Goal: Information Seeking & Learning: Learn about a topic

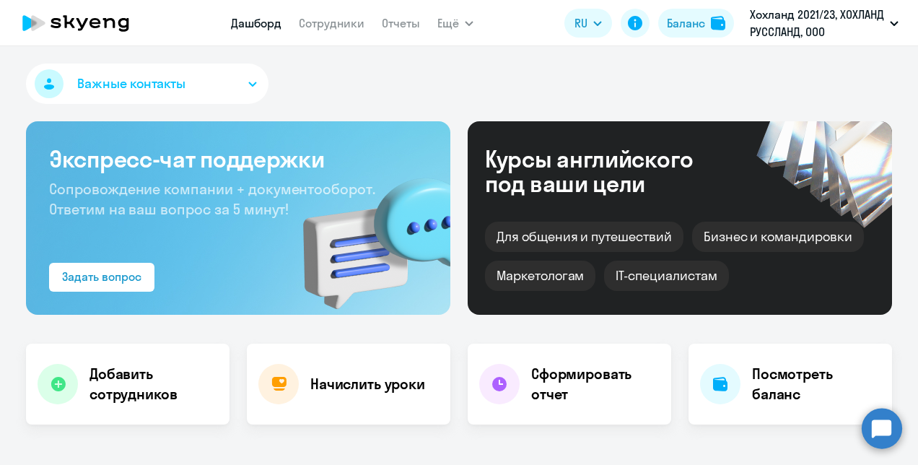
scroll to position [289, 0]
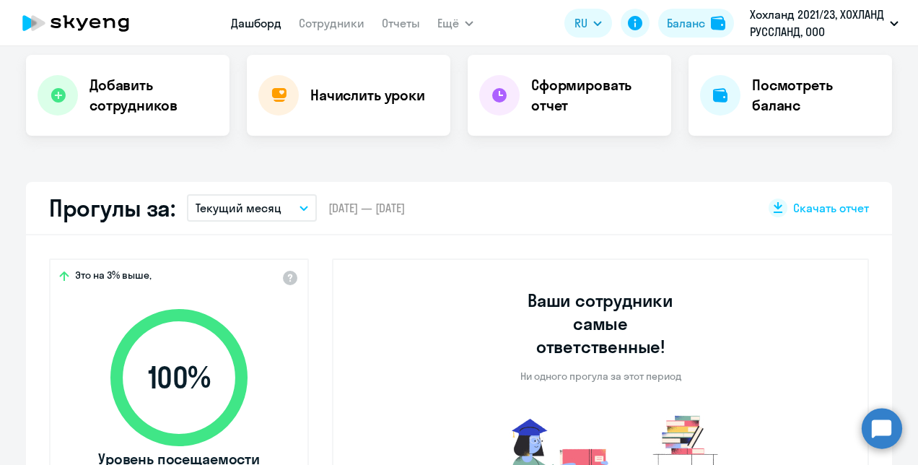
click at [877, 411] on circle at bounding box center [882, 428] width 40 height 40
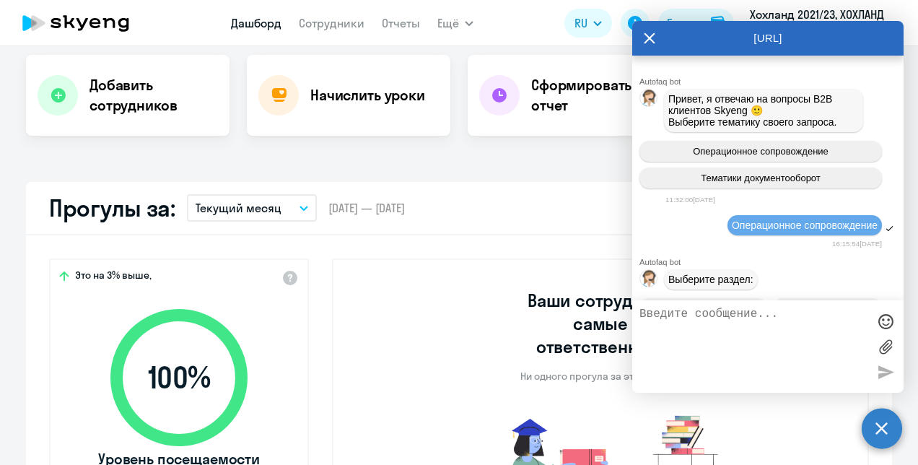
scroll to position [15780, 0]
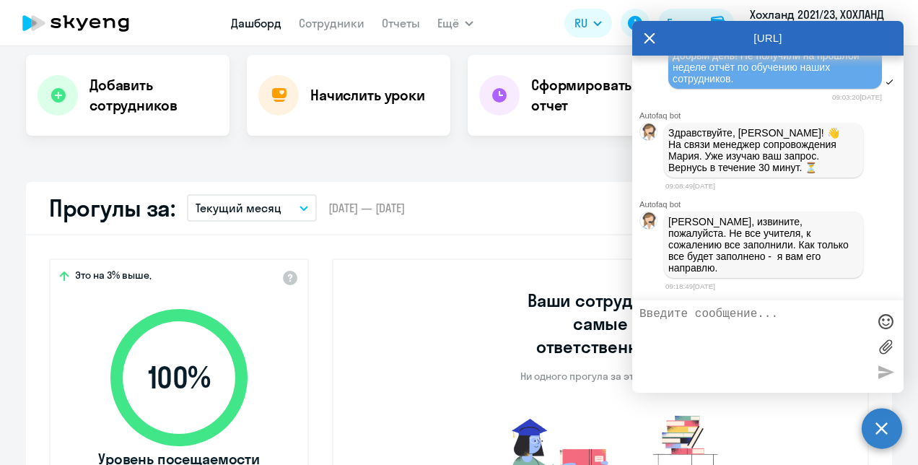
click at [651, 32] on icon at bounding box center [650, 38] width 12 height 35
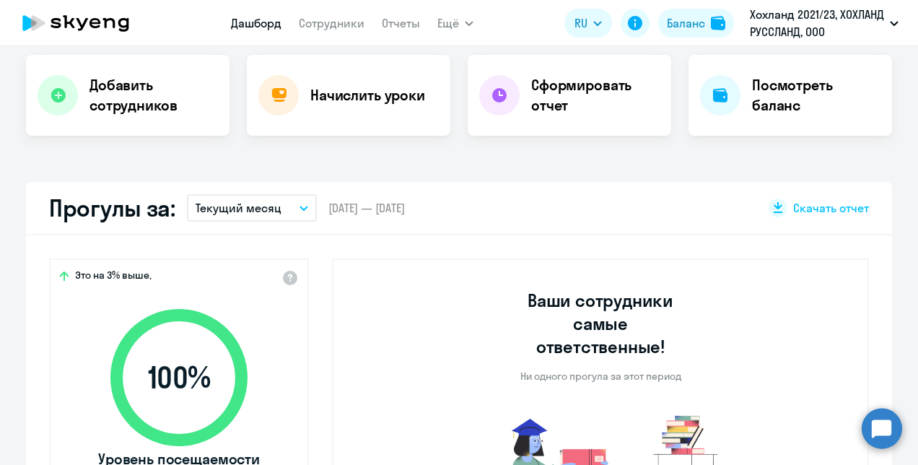
select select "30"
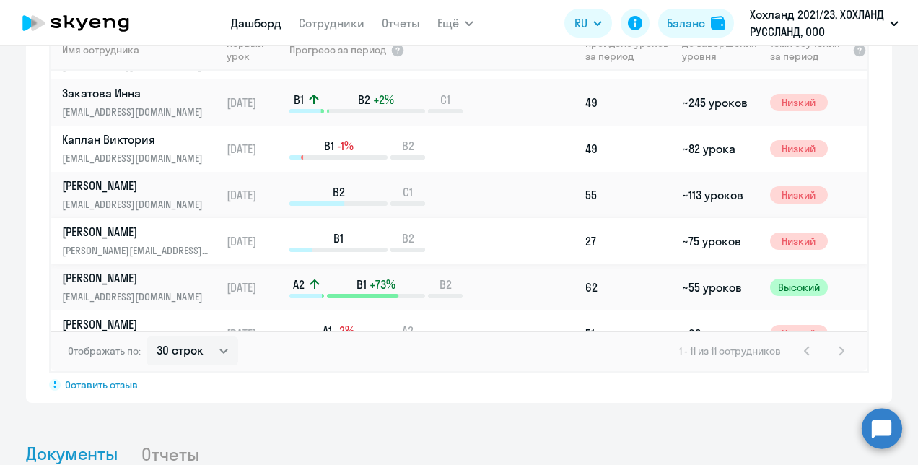
scroll to position [0, 0]
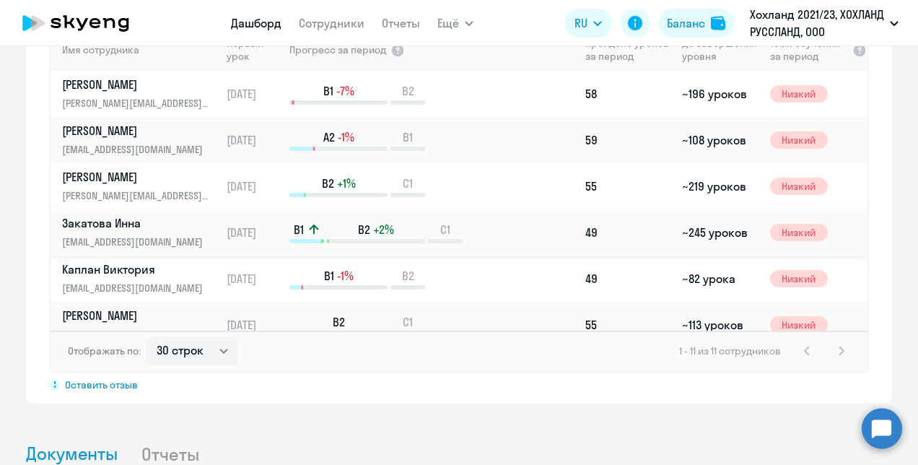
click at [131, 215] on p "Закатова Инна" at bounding box center [136, 223] width 149 height 16
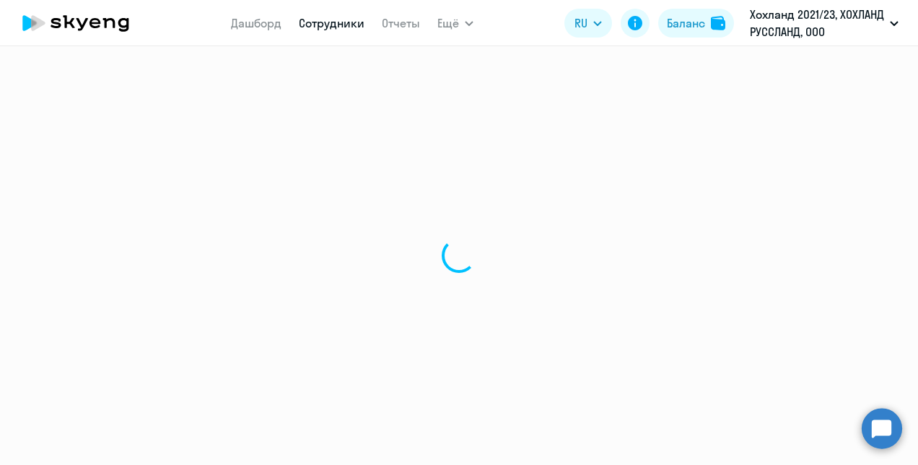
select select "english"
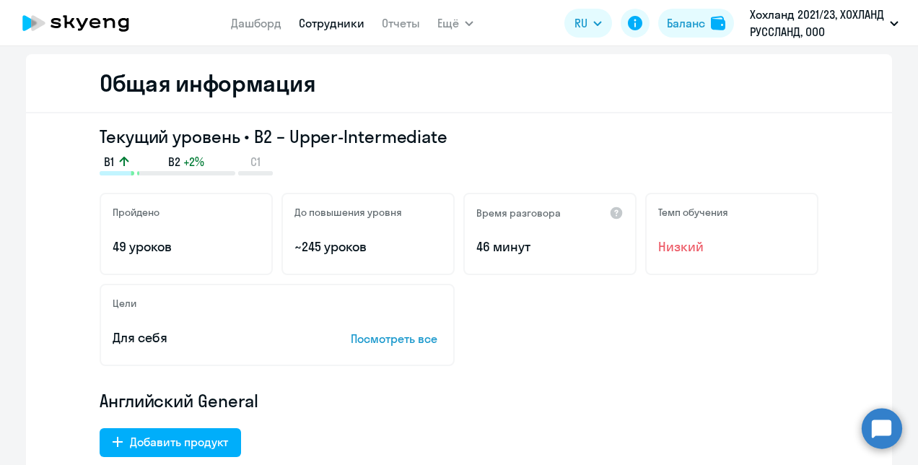
scroll to position [216, 0]
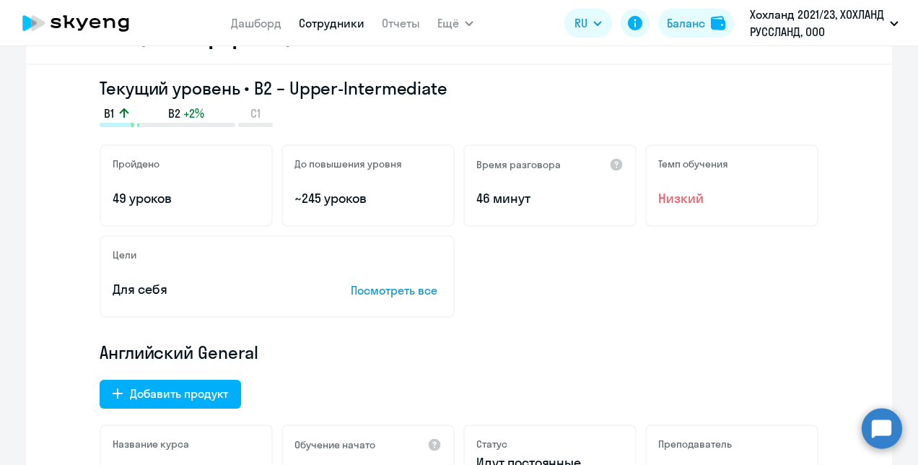
click at [403, 287] on p "Посмотреть все" at bounding box center [396, 289] width 91 height 17
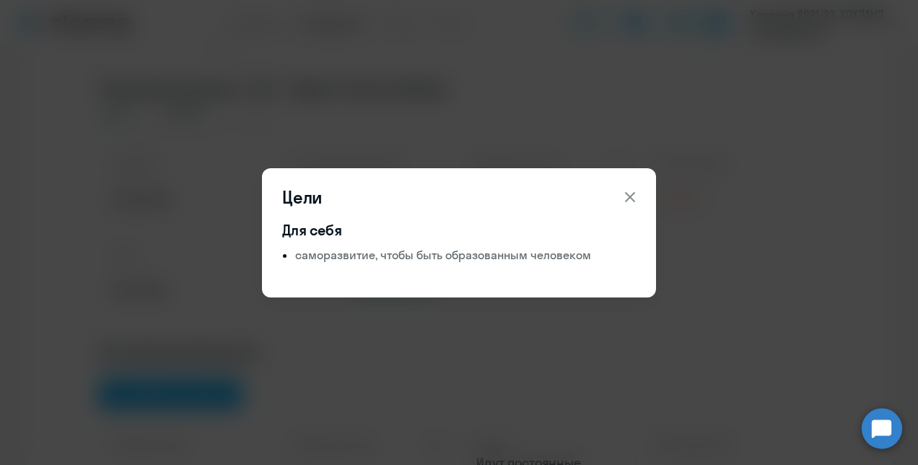
click at [634, 196] on icon at bounding box center [629, 196] width 17 height 17
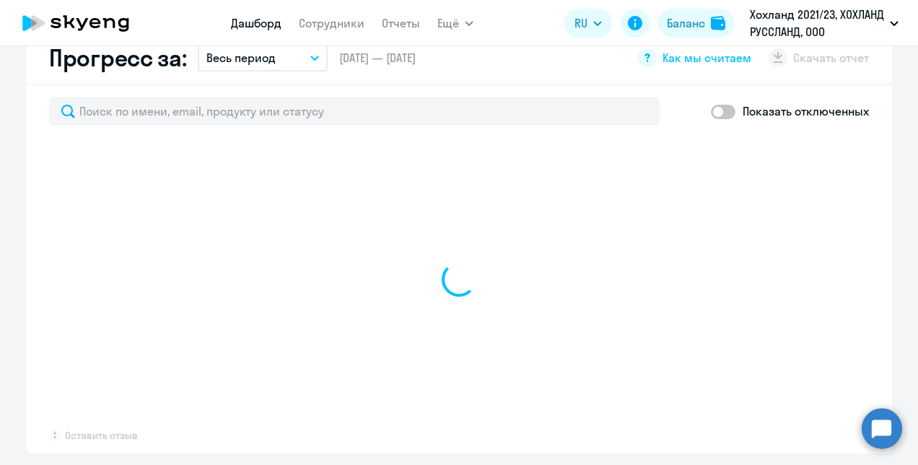
scroll to position [967, 0]
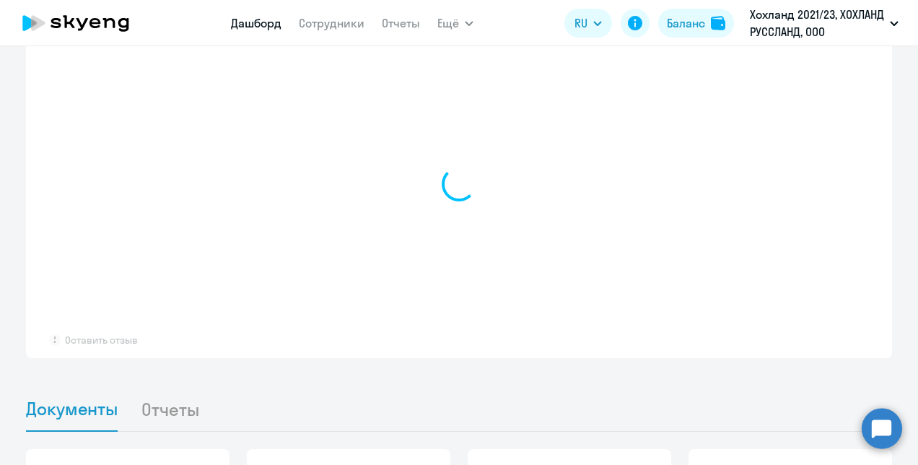
select select "30"
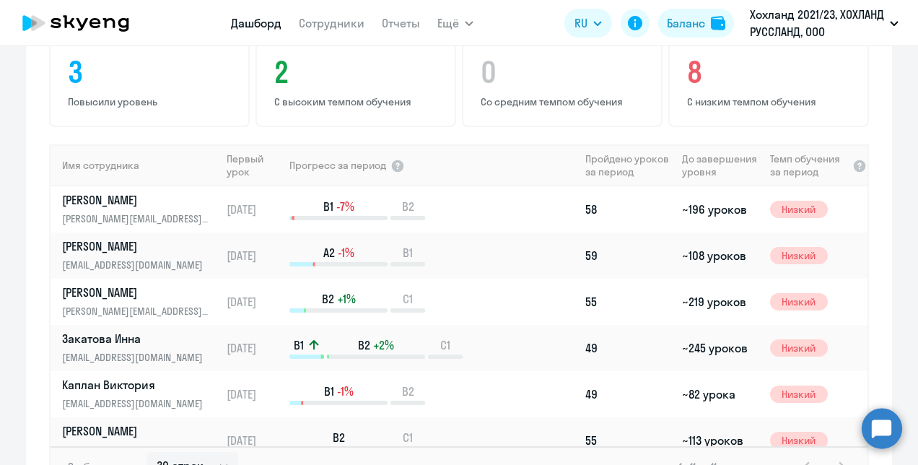
scroll to position [1127, 0]
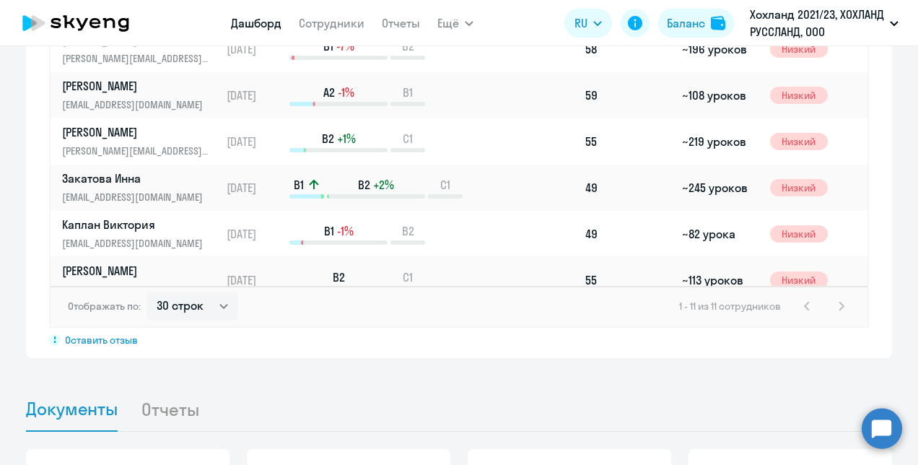
click at [178, 263] on p "[PERSON_NAME]" at bounding box center [136, 271] width 149 height 16
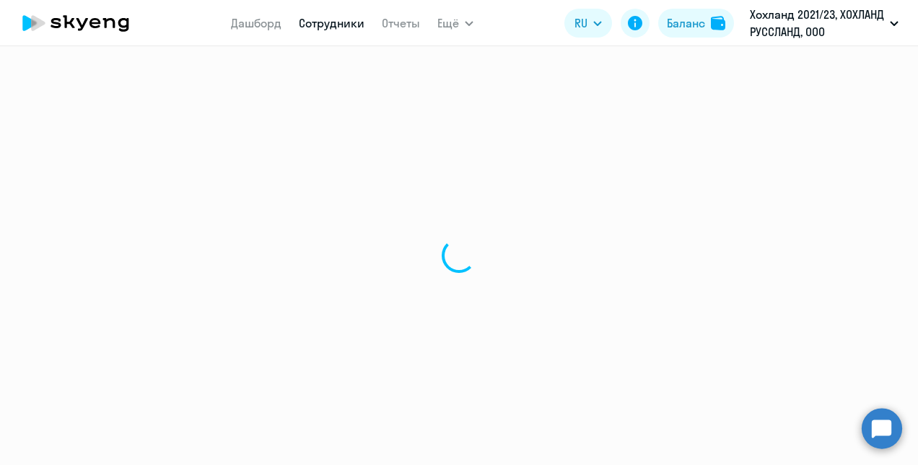
select select "english"
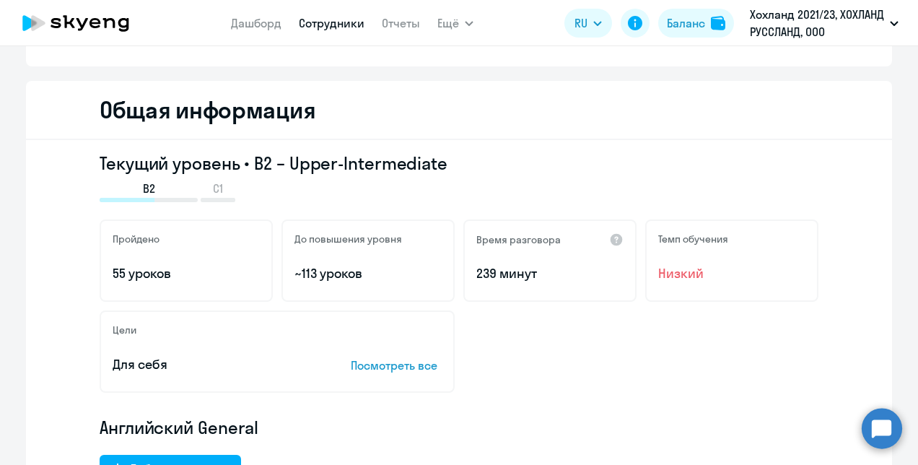
scroll to position [144, 0]
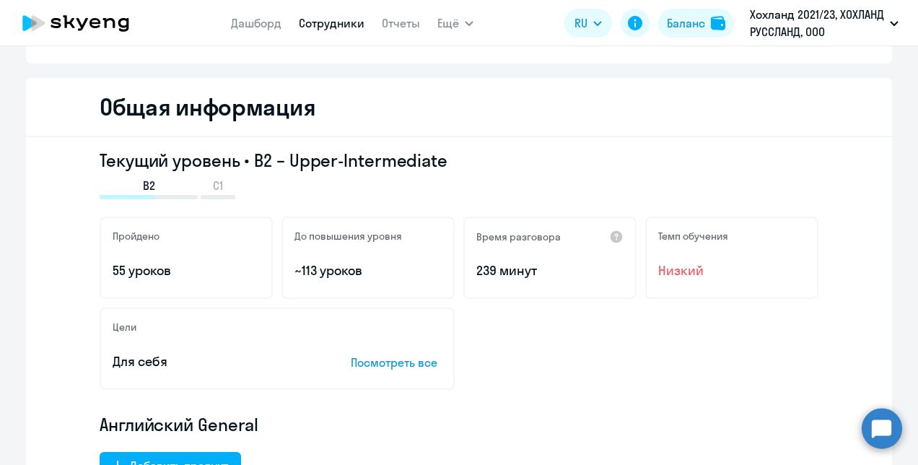
click at [394, 361] on p "Посмотреть все" at bounding box center [396, 362] width 91 height 17
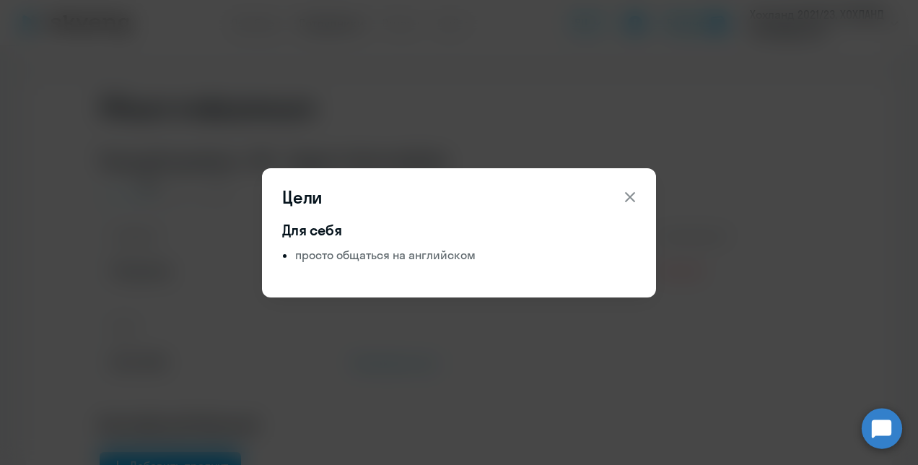
click at [632, 195] on icon at bounding box center [629, 196] width 17 height 17
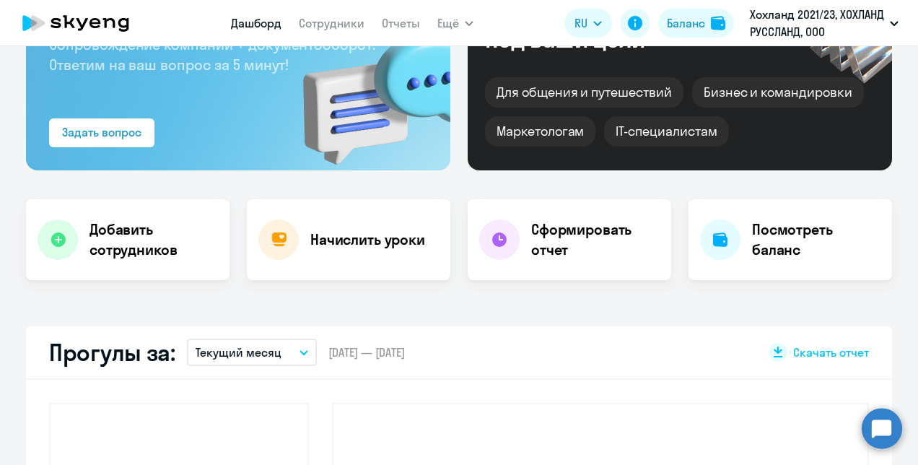
scroll to position [245, 0]
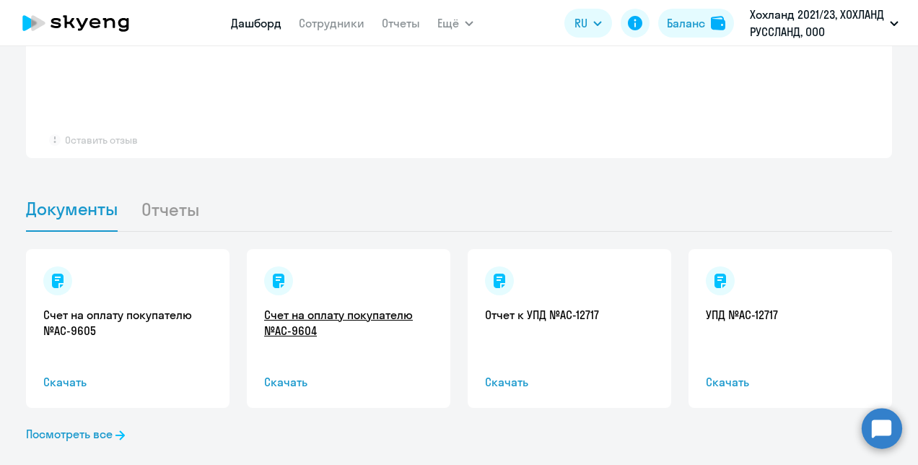
select select "30"
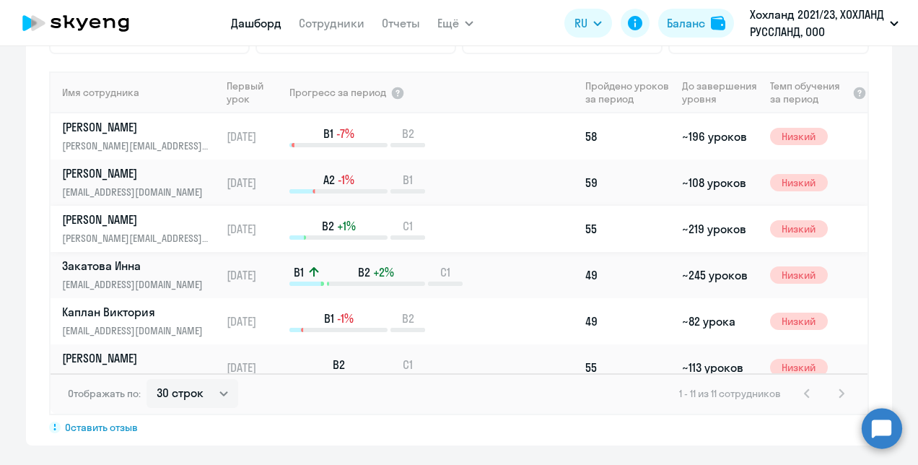
scroll to position [1039, 0]
click at [130, 166] on p "[PERSON_NAME]" at bounding box center [136, 174] width 149 height 16
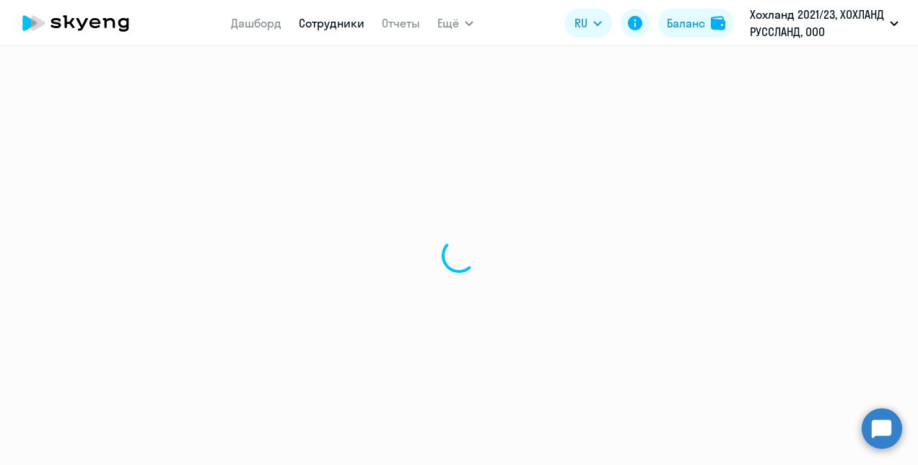
select select "english"
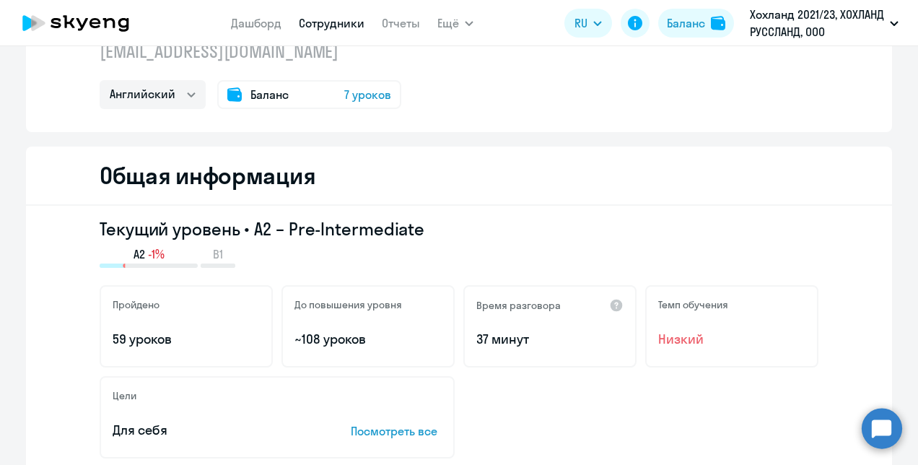
scroll to position [144, 0]
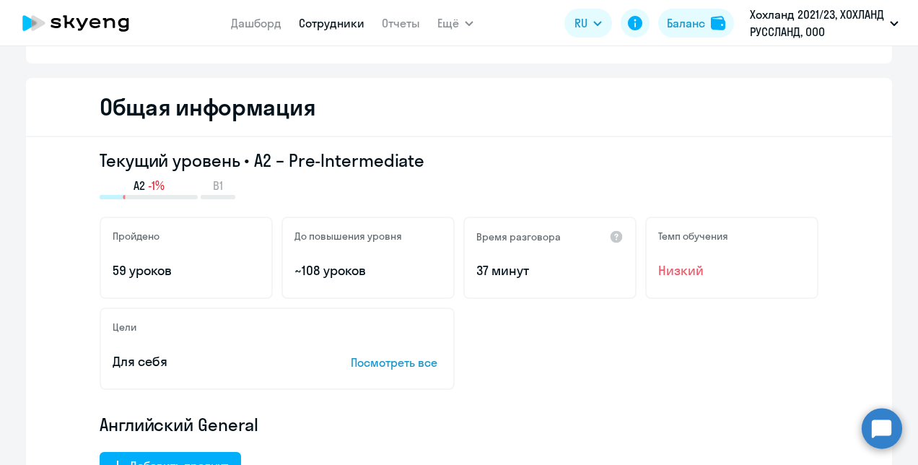
click at [397, 363] on p "Посмотреть все" at bounding box center [396, 362] width 91 height 17
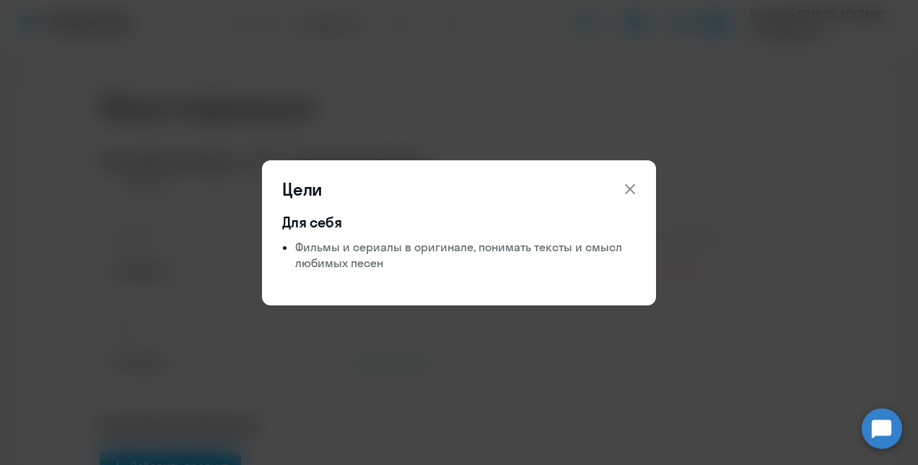
click at [631, 187] on icon at bounding box center [630, 188] width 10 height 10
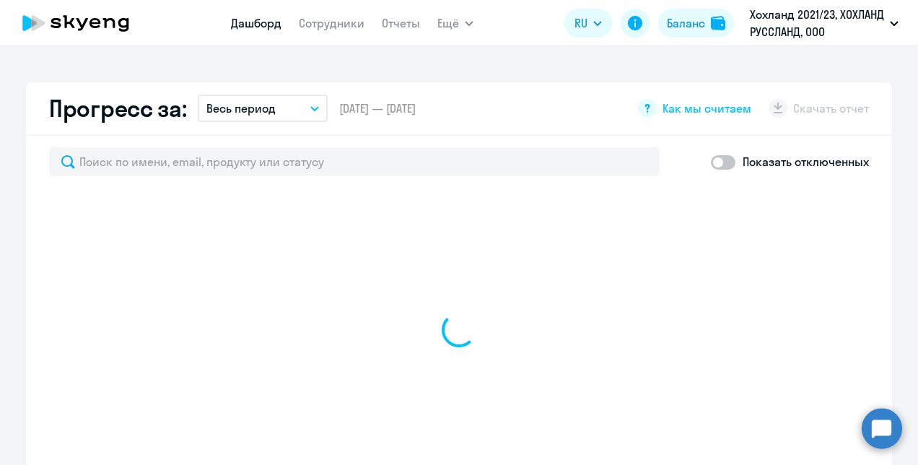
scroll to position [823, 0]
select select "30"
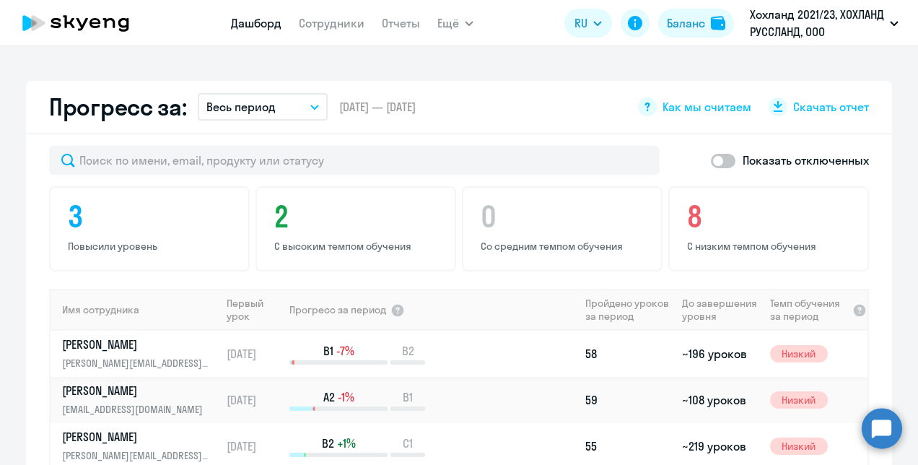
click at [123, 336] on p "[PERSON_NAME]" at bounding box center [136, 344] width 149 height 16
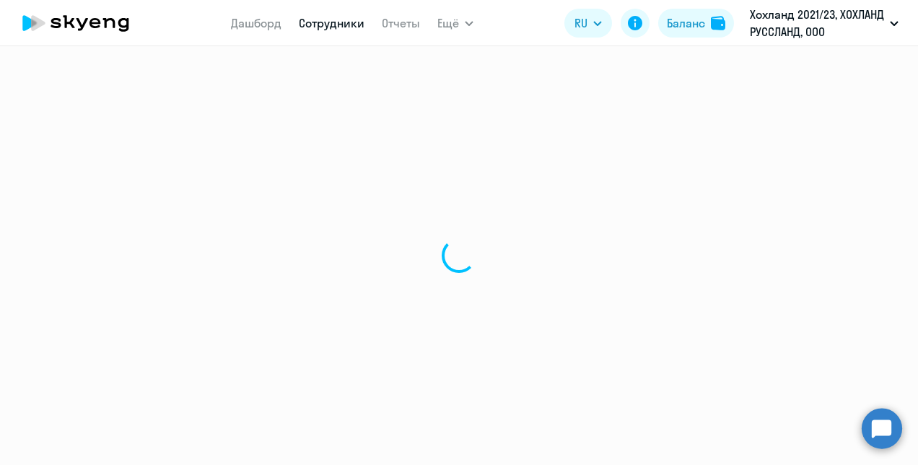
select select "english"
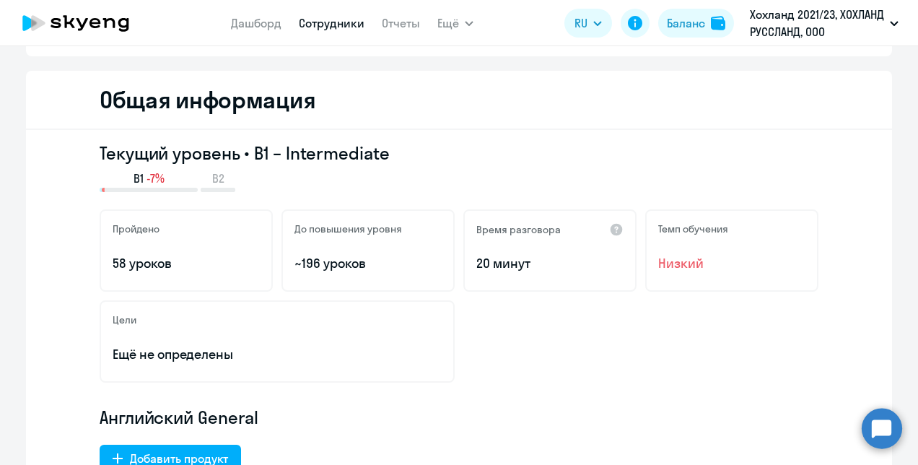
scroll to position [289, 0]
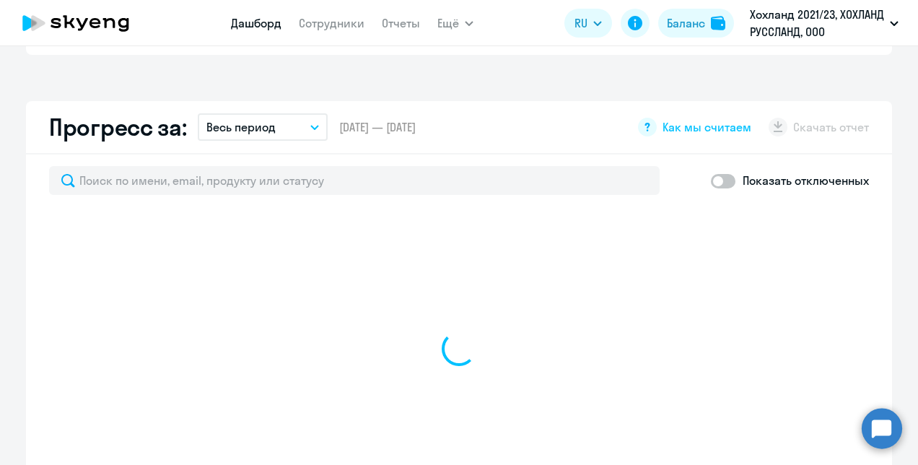
scroll to position [823, 0]
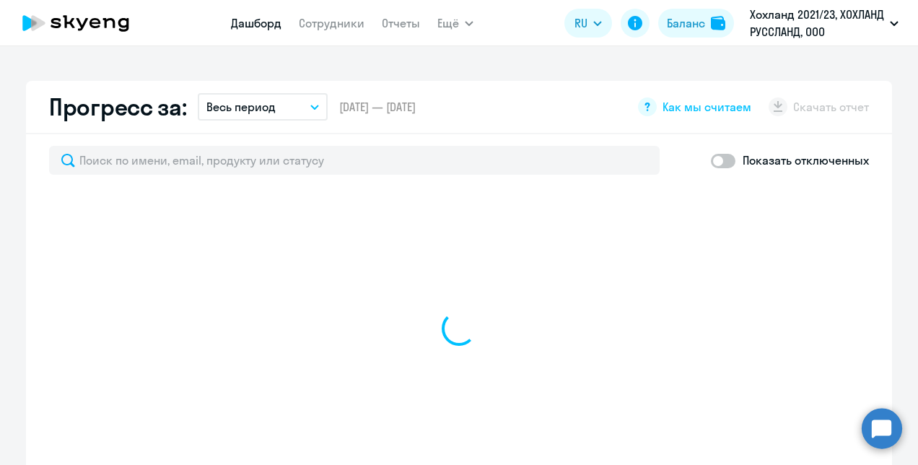
select select "30"
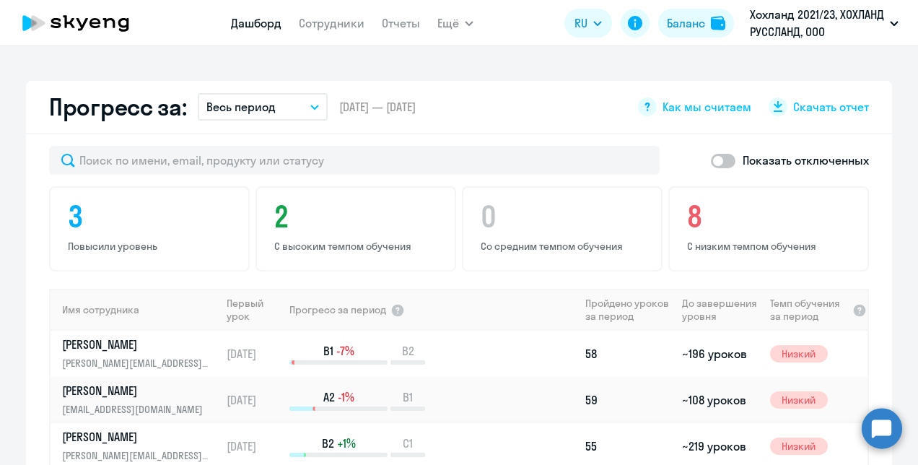
click at [105, 429] on p "[PERSON_NAME]" at bounding box center [136, 437] width 149 height 16
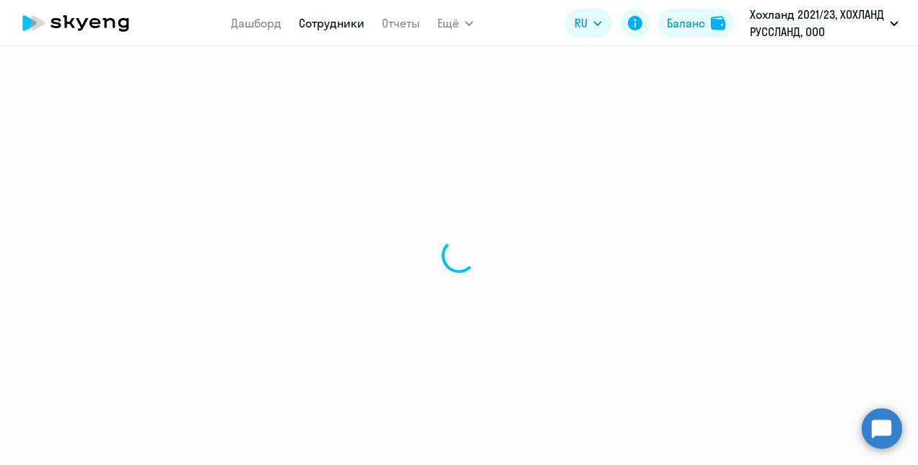
select select "english"
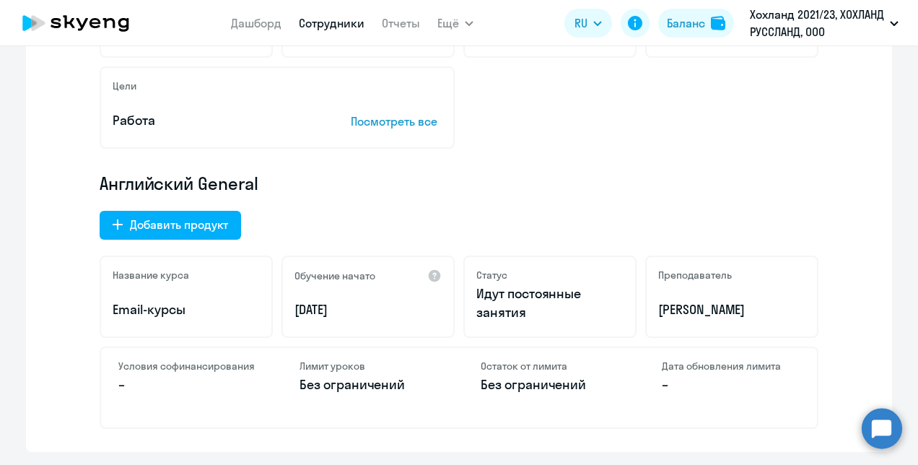
scroll to position [289, 0]
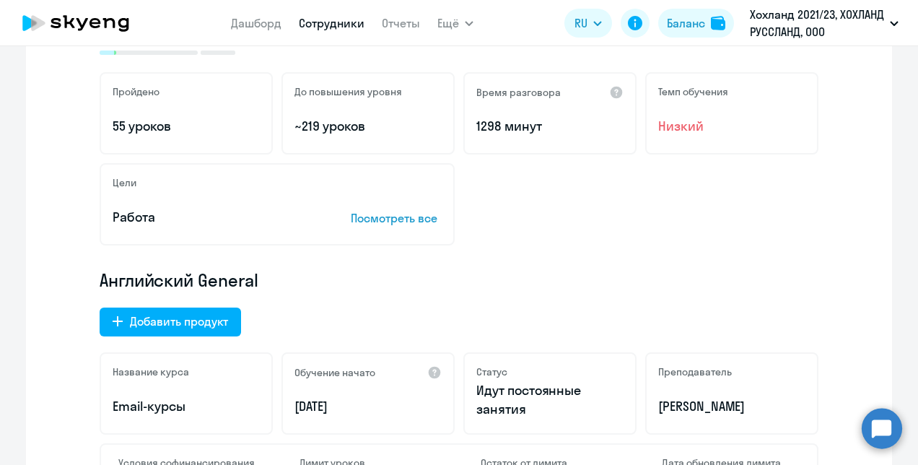
click at [367, 214] on p "Посмотреть все" at bounding box center [396, 217] width 91 height 17
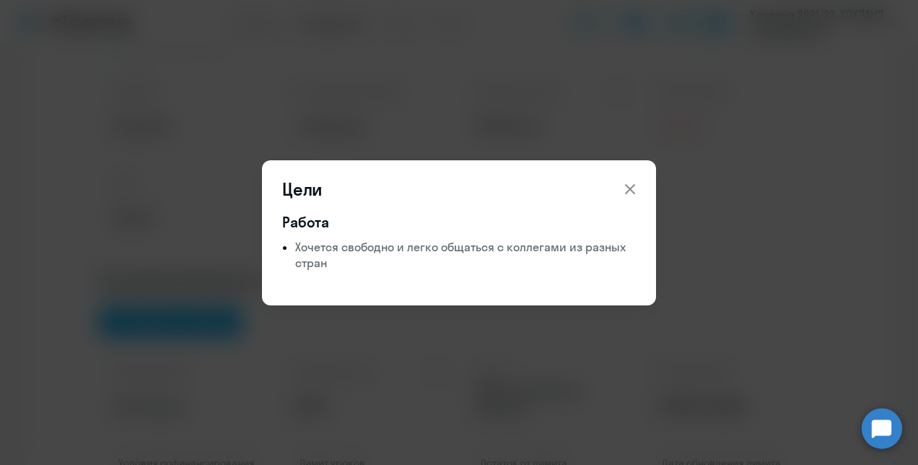
click at [630, 185] on icon at bounding box center [629, 188] width 17 height 17
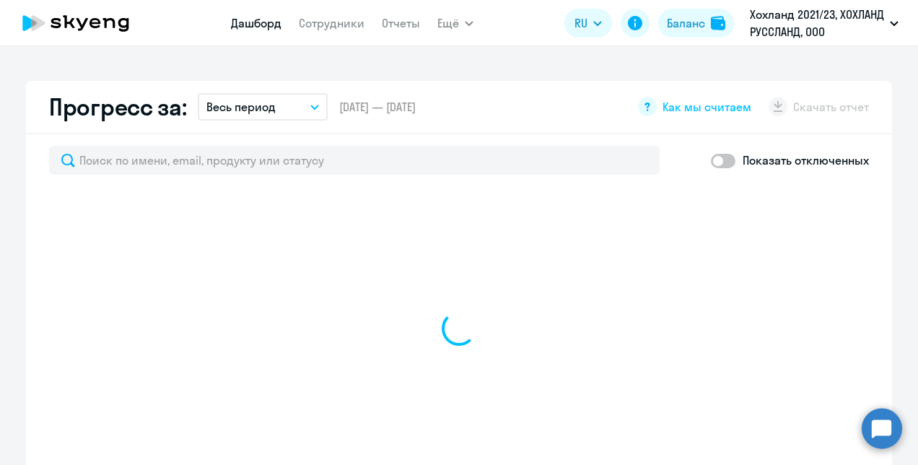
scroll to position [895, 0]
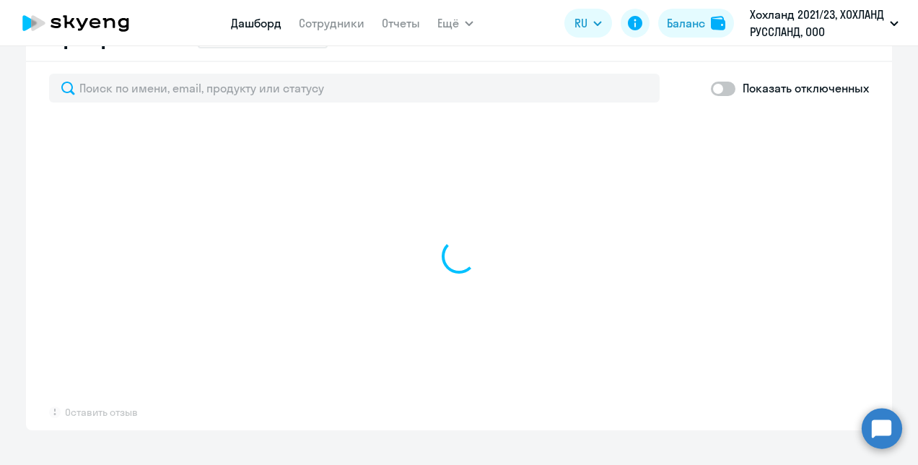
select select "30"
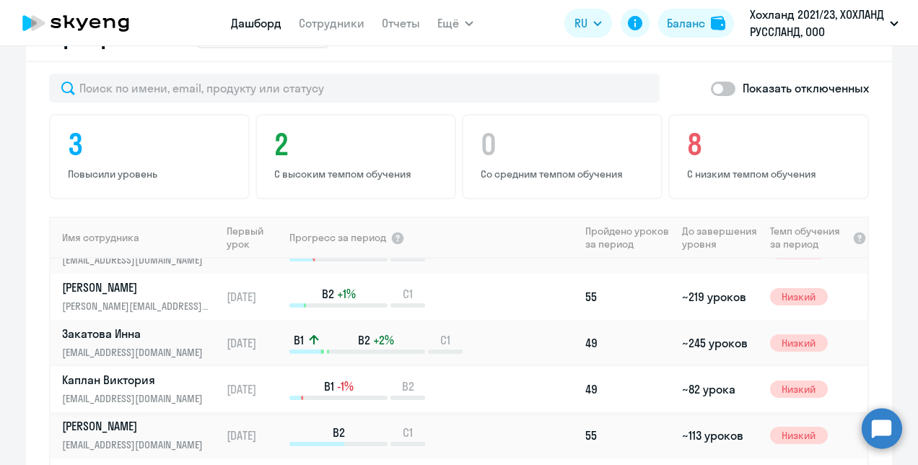
scroll to position [144, 0]
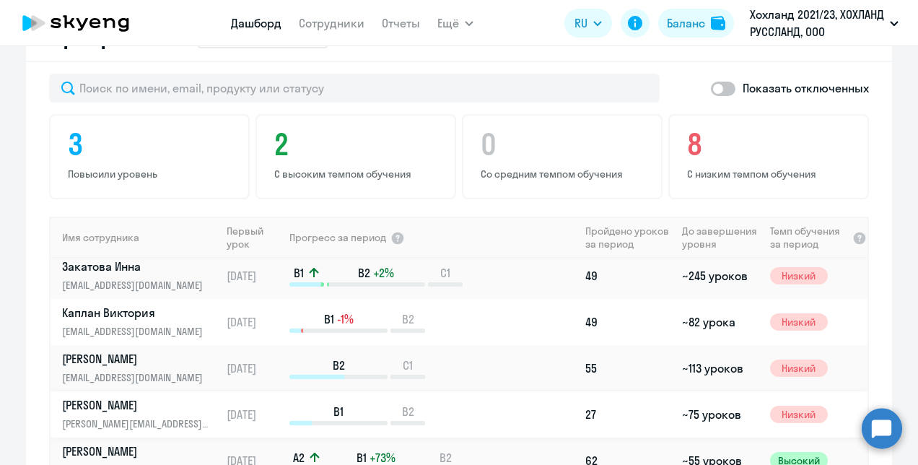
click at [121, 397] on link "[PERSON_NAME] [PERSON_NAME][EMAIL_ADDRESS][DOMAIN_NAME]" at bounding box center [141, 414] width 158 height 35
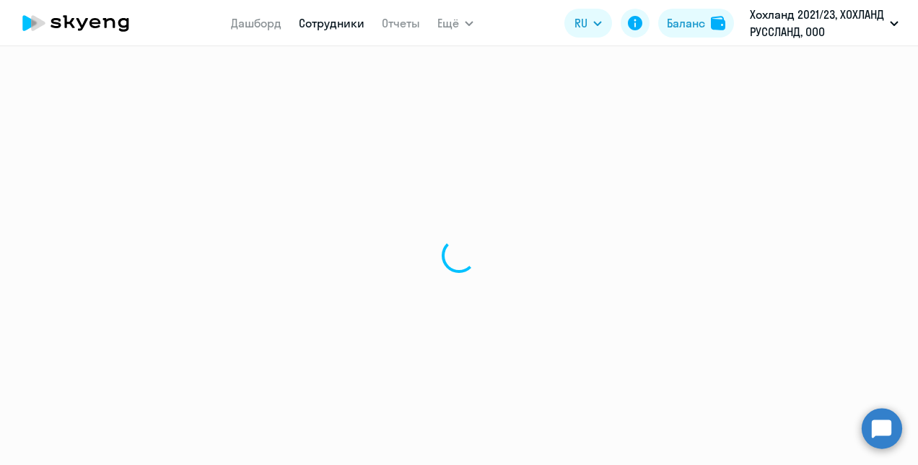
select select "english"
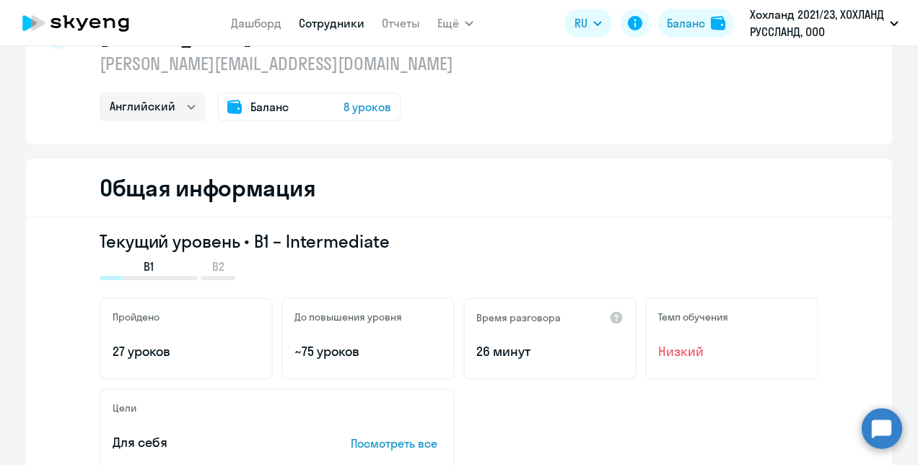
scroll to position [144, 0]
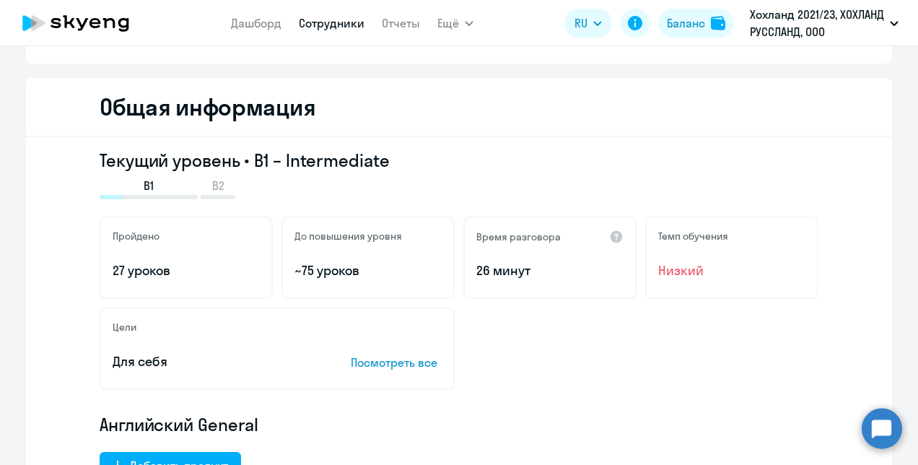
click at [374, 361] on p "Посмотреть все" at bounding box center [396, 362] width 91 height 17
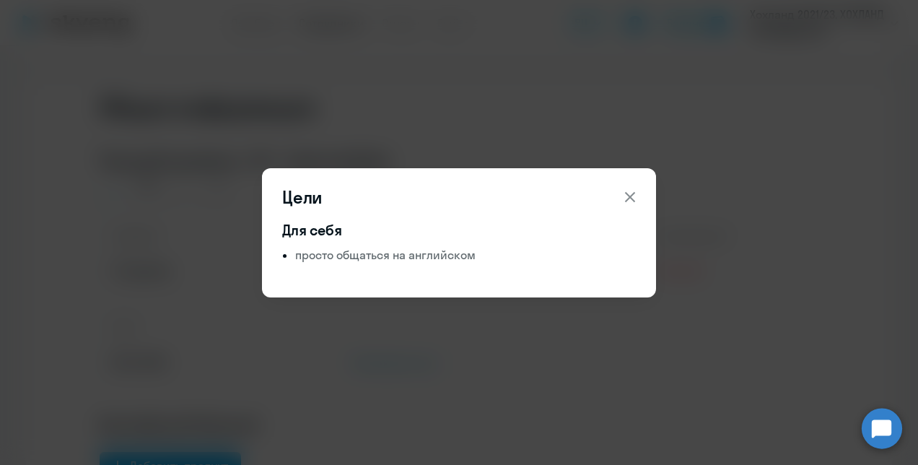
click at [631, 201] on icon at bounding box center [629, 196] width 17 height 17
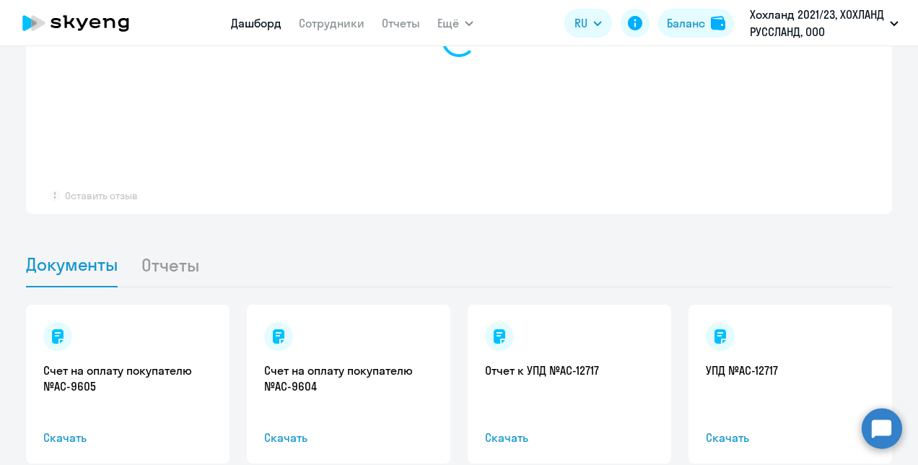
scroll to position [1055, 0]
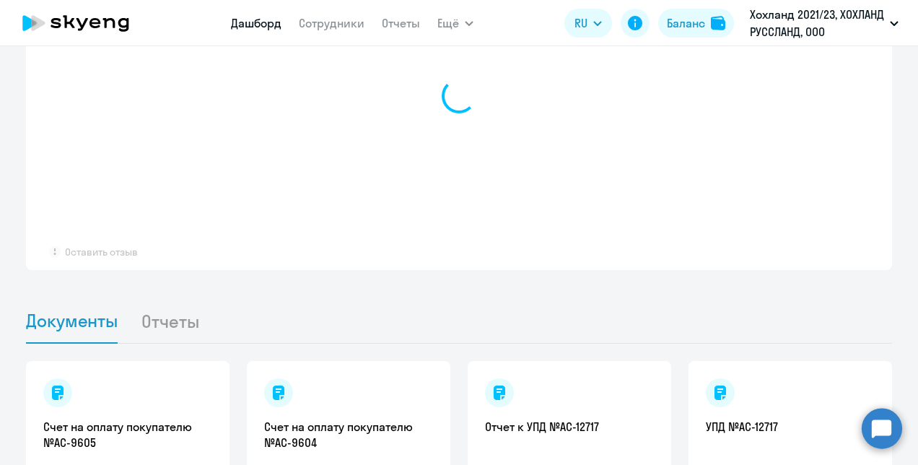
select select "30"
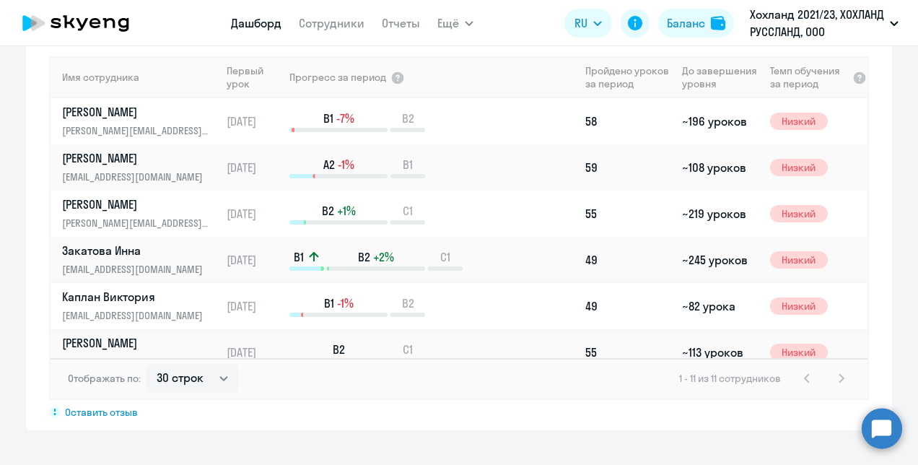
click at [133, 289] on p "Каплан Виктория" at bounding box center [136, 297] width 149 height 16
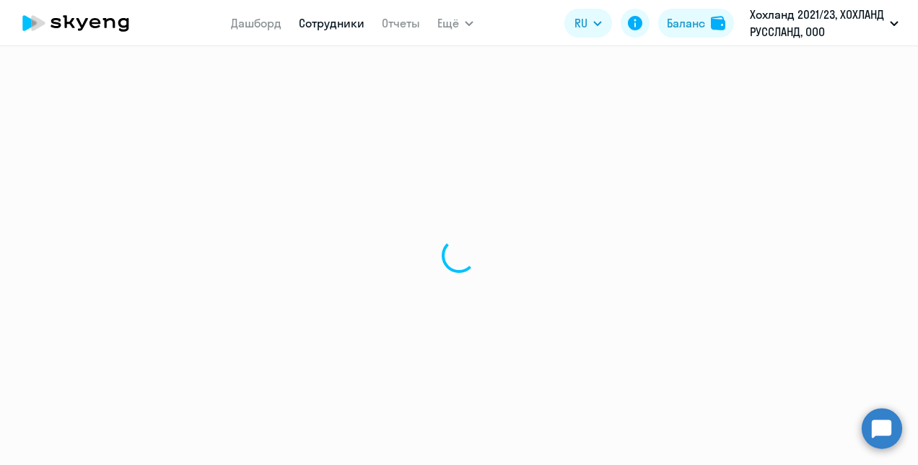
select select "english"
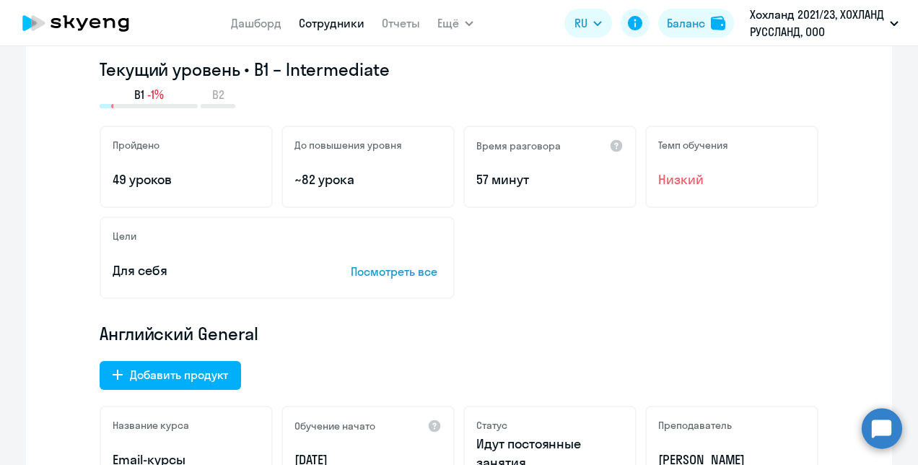
scroll to position [289, 0]
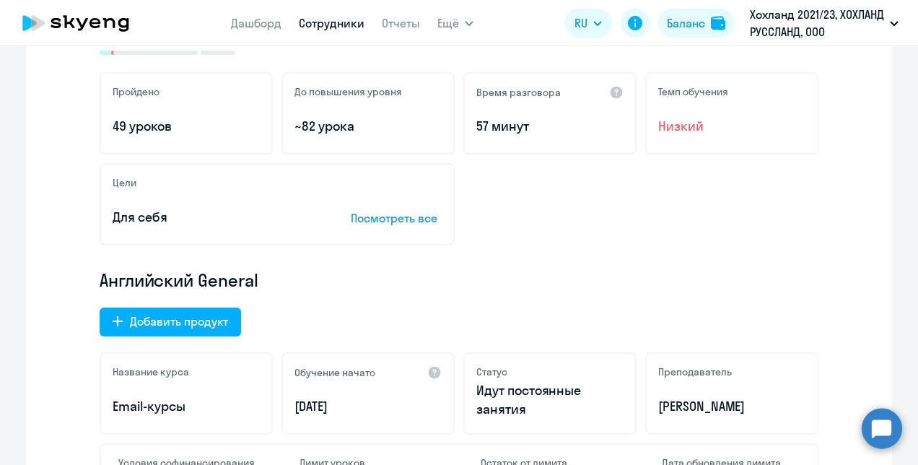
click at [375, 217] on p "Посмотреть все" at bounding box center [396, 217] width 91 height 17
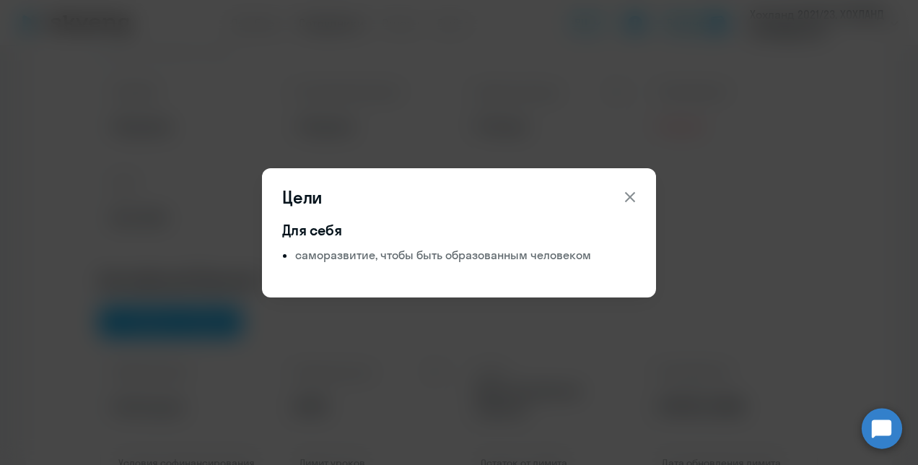
click at [636, 194] on icon at bounding box center [629, 196] width 17 height 17
